Goal: Complete application form

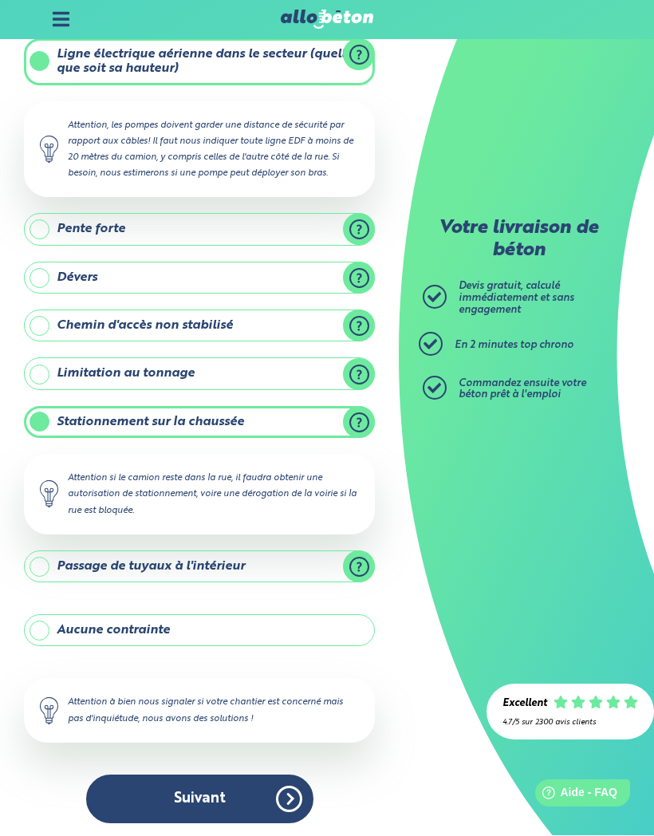
click at [172, 791] on button "Suivant" at bounding box center [199, 799] width 227 height 49
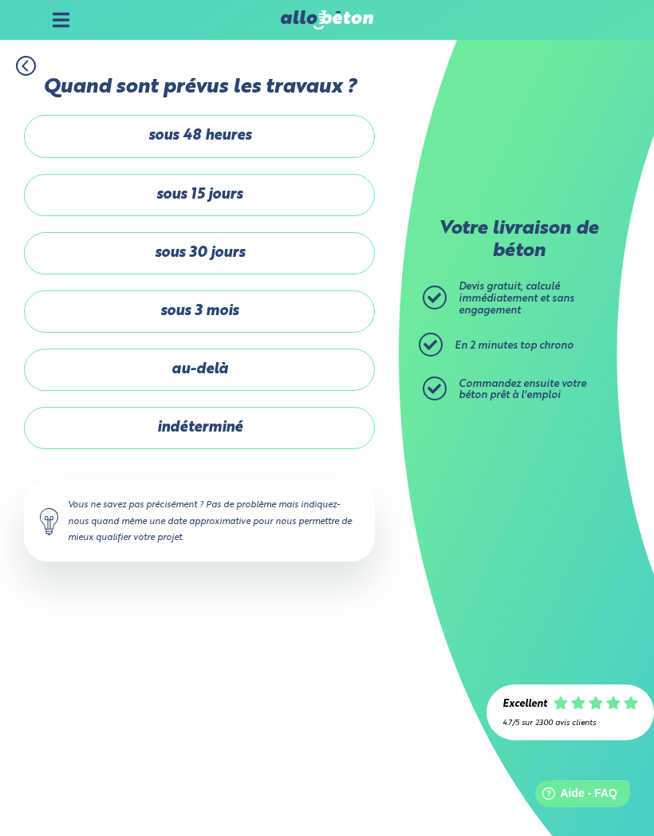
click at [106, 148] on label "sous 48 heures" at bounding box center [199, 136] width 351 height 42
click at [0, 0] on input "sous 48 heures" at bounding box center [0, 0] width 0 height 0
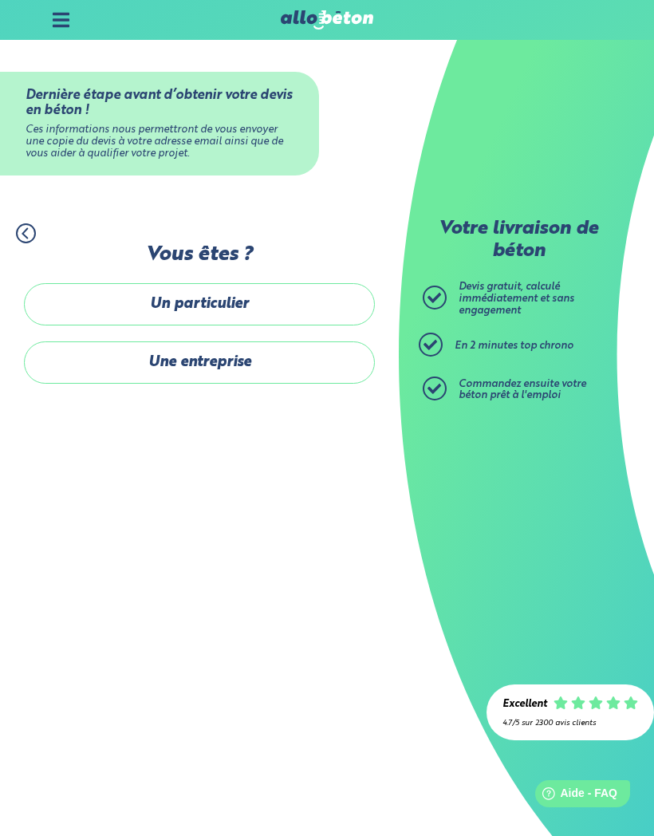
click at [87, 308] on label "Un particulier" at bounding box center [199, 304] width 351 height 42
click at [0, 0] on input "Un particulier" at bounding box center [0, 0] width 0 height 0
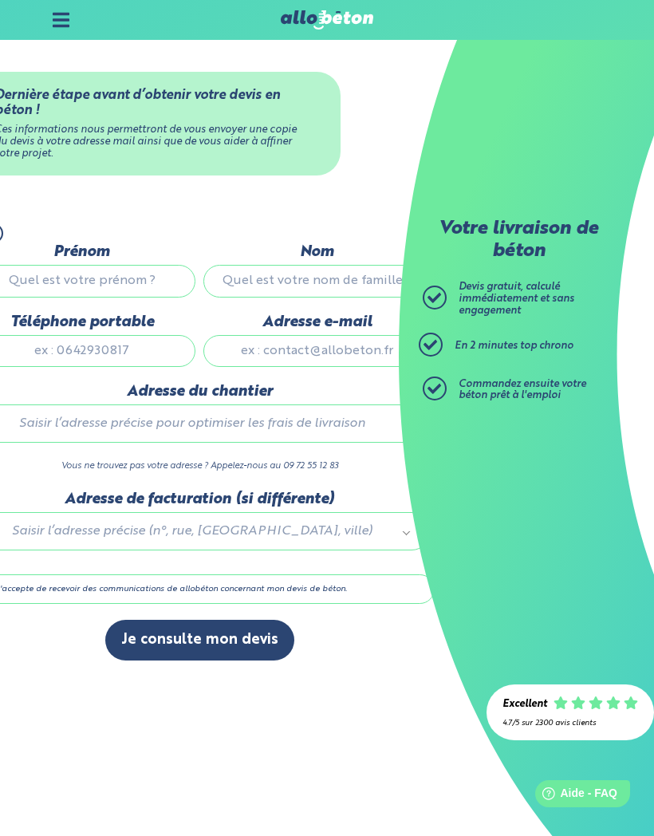
click at [73, 284] on input "Prénom" at bounding box center [81, 281] width 227 height 32
type input "Tinihau"
click at [262, 278] on input "Nom" at bounding box center [316, 281] width 227 height 32
type input "Taora-temauri"
click at [41, 356] on input "Téléphone portable" at bounding box center [81, 351] width 227 height 32
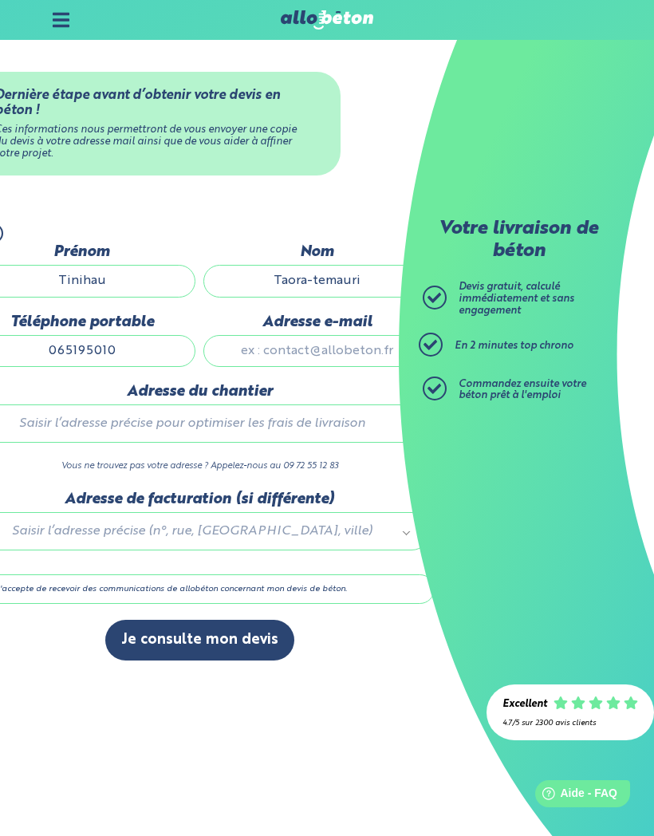
click at [256, 357] on input "Adresse e-mail" at bounding box center [316, 351] width 227 height 32
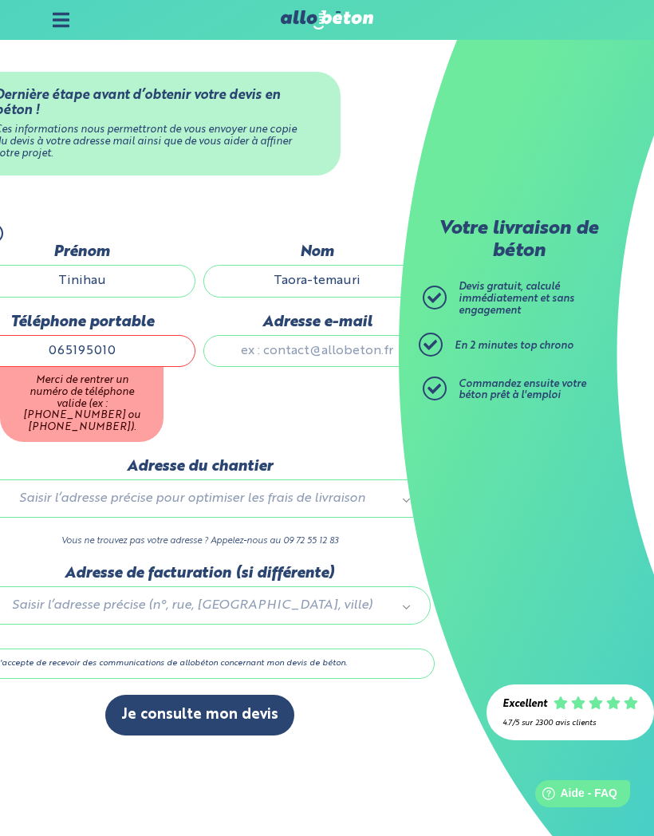
click at [126, 353] on input "065195010" at bounding box center [81, 351] width 227 height 32
type input "0651950170"
click at [257, 352] on input "Adresse e-mail" at bounding box center [316, 351] width 227 height 32
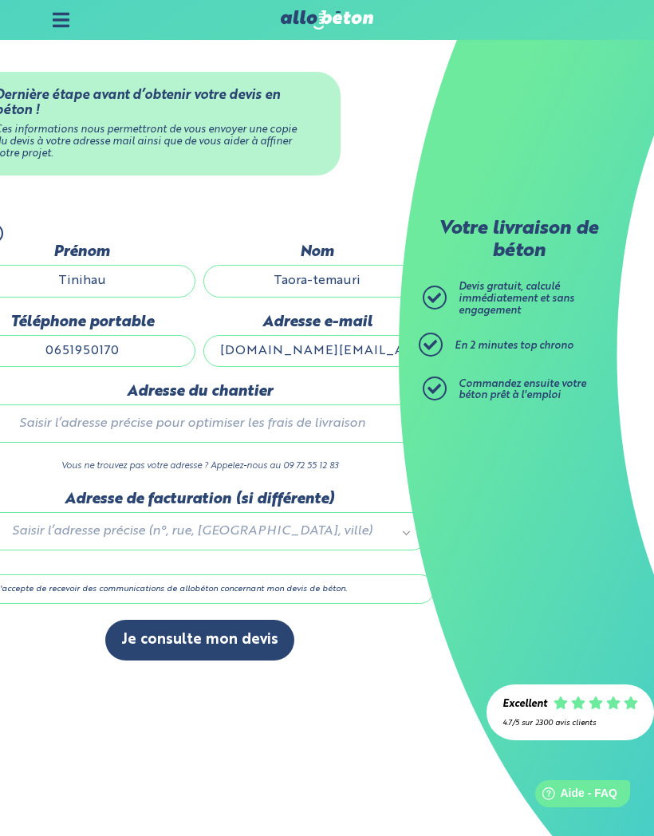
type input "[DOMAIN_NAME][EMAIL_ADDRESS][DOMAIN_NAME]"
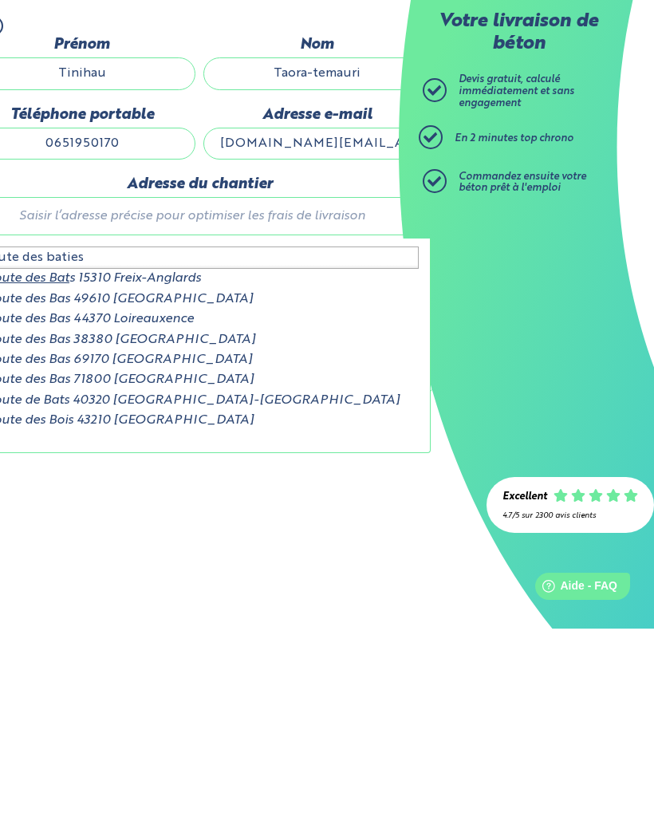
type input "route des baties"
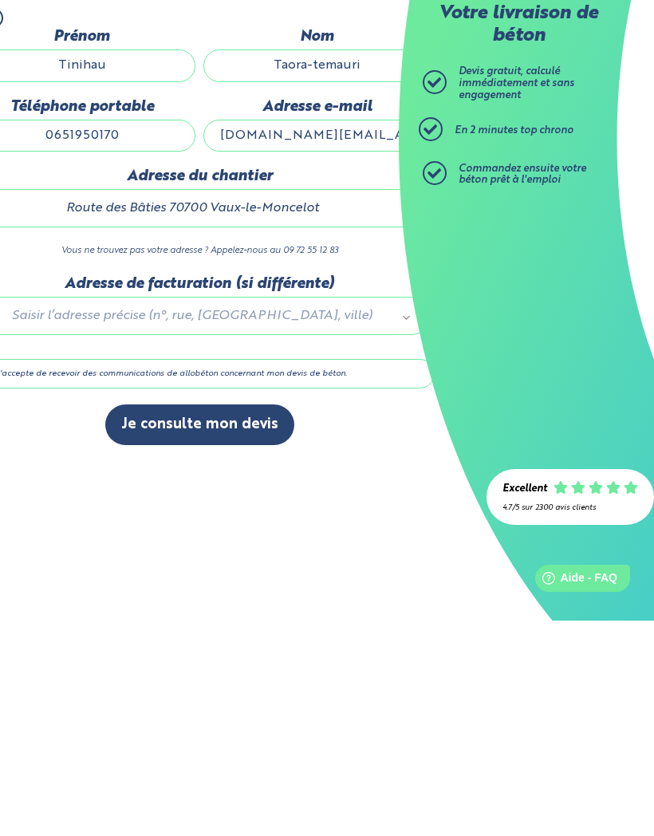
click at [30, 574] on label "J'accepte de recevoir des communications de allobéton concernant mon devis de b…" at bounding box center [199, 589] width 471 height 30
click at [0, 0] on input "J'accepte de recevoir des communications de allobéton concernant mon devis de b…" at bounding box center [0, 0] width 0 height 0
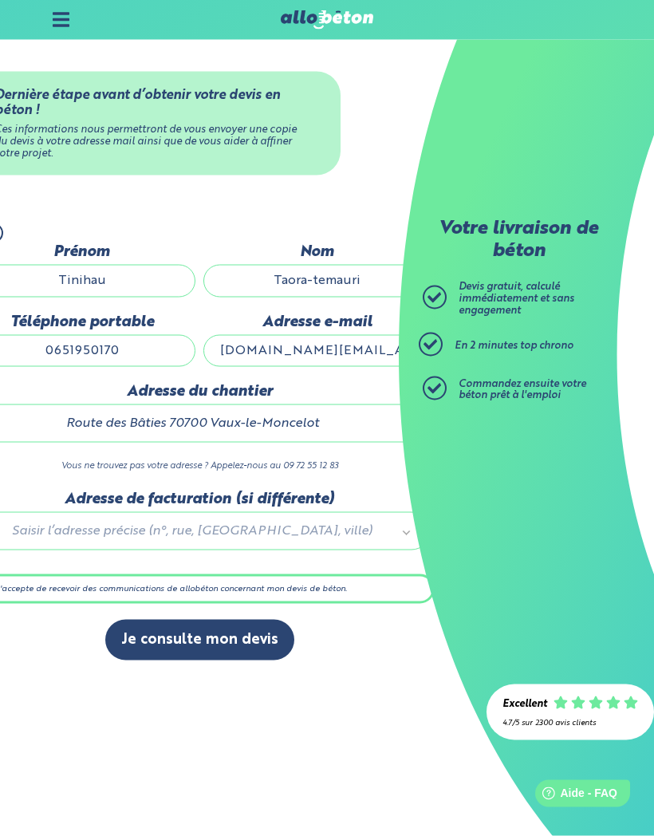
scroll to position [32, 0]
click at [169, 620] on button "Je consulte mon devis" at bounding box center [199, 640] width 189 height 41
click at [78, 574] on label "J'accepte de recevoir des communications de allobéton concernant mon devis de b…" at bounding box center [199, 589] width 471 height 30
click at [0, 0] on input "J'accepte de recevoir des communications de allobéton concernant mon devis de b…" at bounding box center [0, 0] width 0 height 0
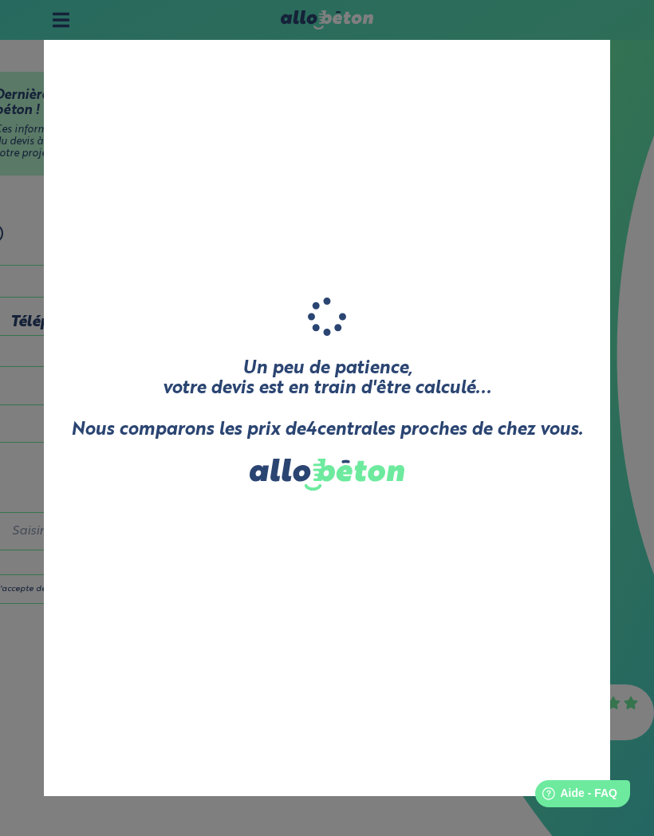
scroll to position [23, 0]
